Goal: Task Accomplishment & Management: Manage account settings

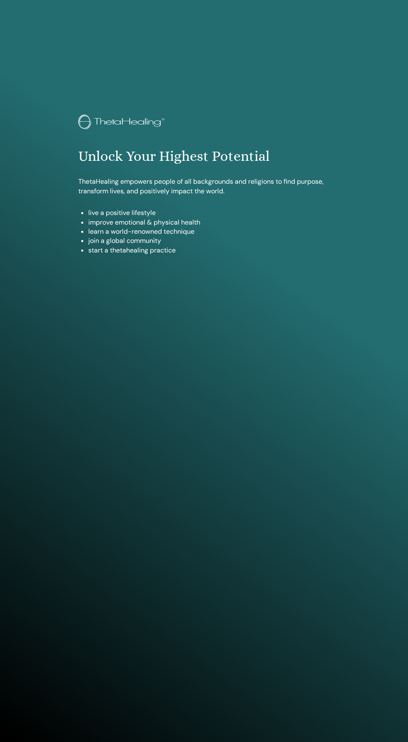
scroll to position [682, 0]
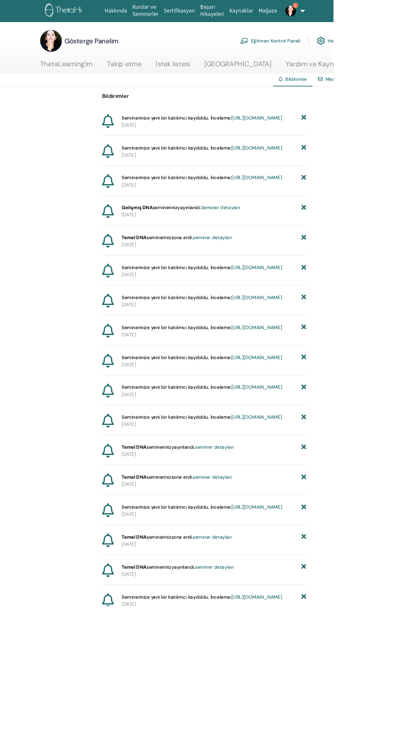
click at [284, 148] on font "https://member.thetahealing.com/instructor/seminar/375918/attendees" at bounding box center [315, 144] width 62 height 8
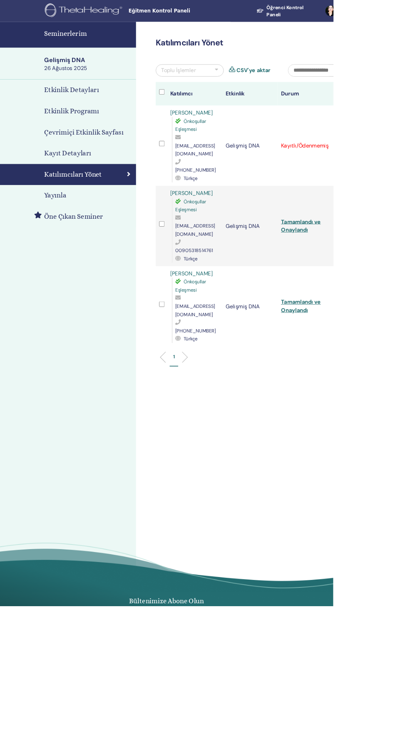
click at [408, 177] on div "Kaydı İptal Et Otomatik onaylama yapmayın Ödendi olarak işaretle Ödenmemiş olar…" at bounding box center [414, 178] width 5 height 10
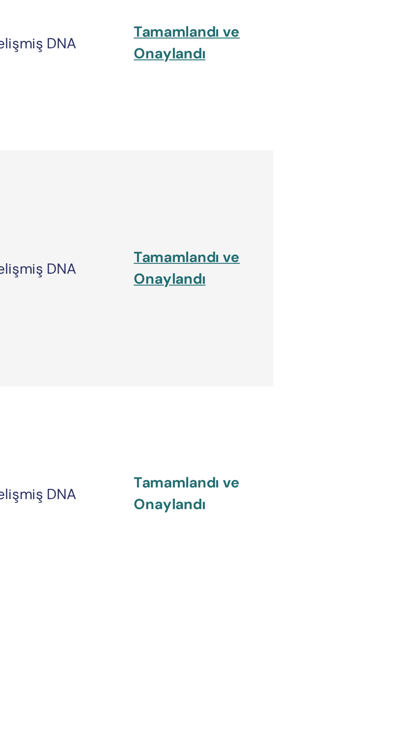
click at [369, 375] on font "Tamamlandı ve Onaylandı" at bounding box center [368, 384] width 49 height 19
click at [354, 272] on font "Tamamlandı ve Onaylandı" at bounding box center [368, 281] width 49 height 19
click at [353, 170] on font "Tamamlandı ve Onaylandı" at bounding box center [368, 178] width 49 height 19
